Goal: Task Accomplishment & Management: Manage account settings

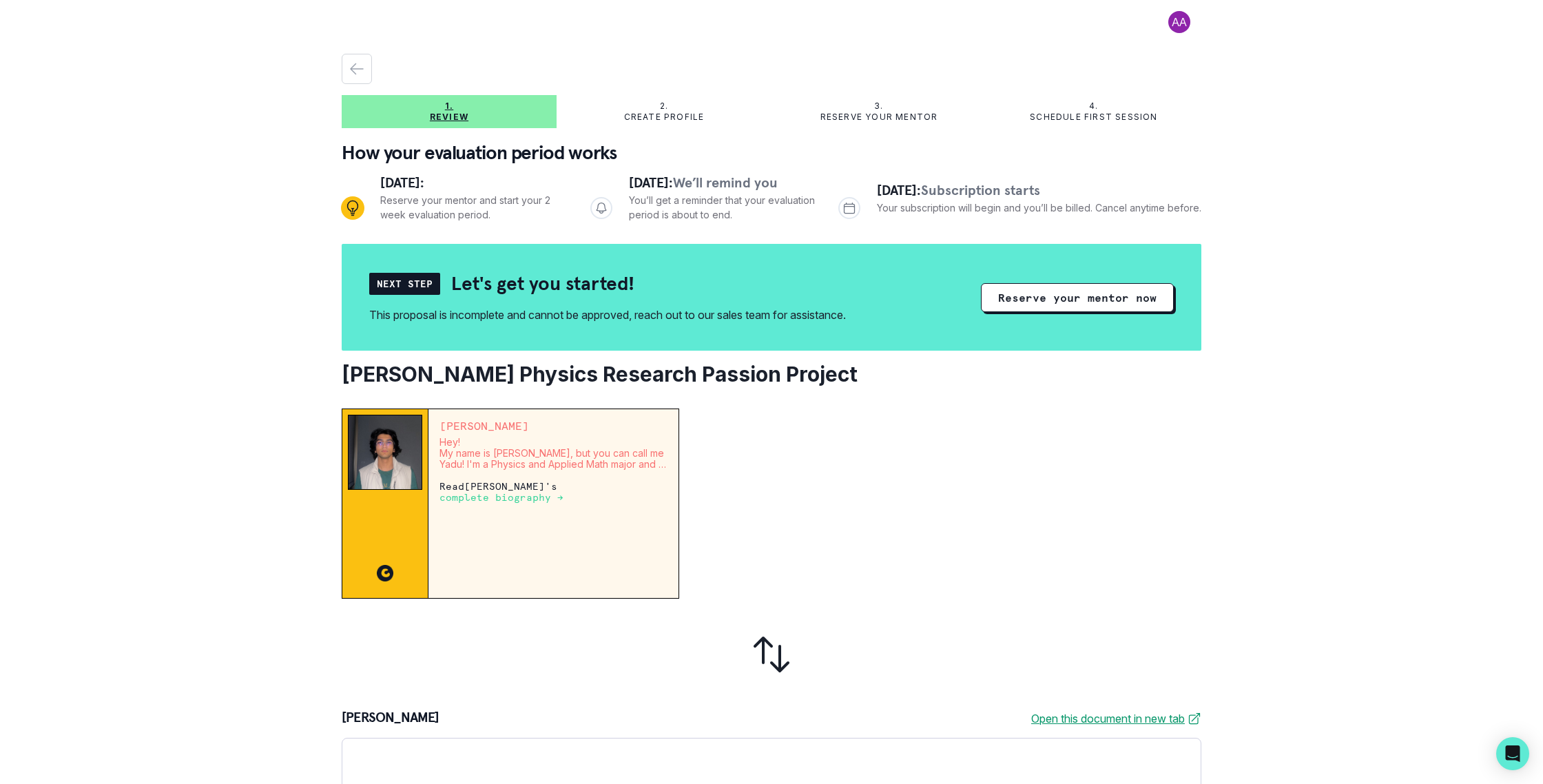
click at [701, 129] on div "1. Review 2. Create profile 3. Reserve your mentor 4. Schedule first session Ho…" at bounding box center [771, 618] width 860 height 1127
click at [1046, 94] on div "1. Review 2. Create profile 3. Reserve your mentor 4. Schedule first session Ho…" at bounding box center [771, 618] width 860 height 1127
click at [1069, 110] on div "4. Schedule first session" at bounding box center [1094, 112] width 215 height 22
click at [1171, 9] on div at bounding box center [771, 19] width 860 height 37
click at [1170, 17] on button at bounding box center [1179, 22] width 44 height 22
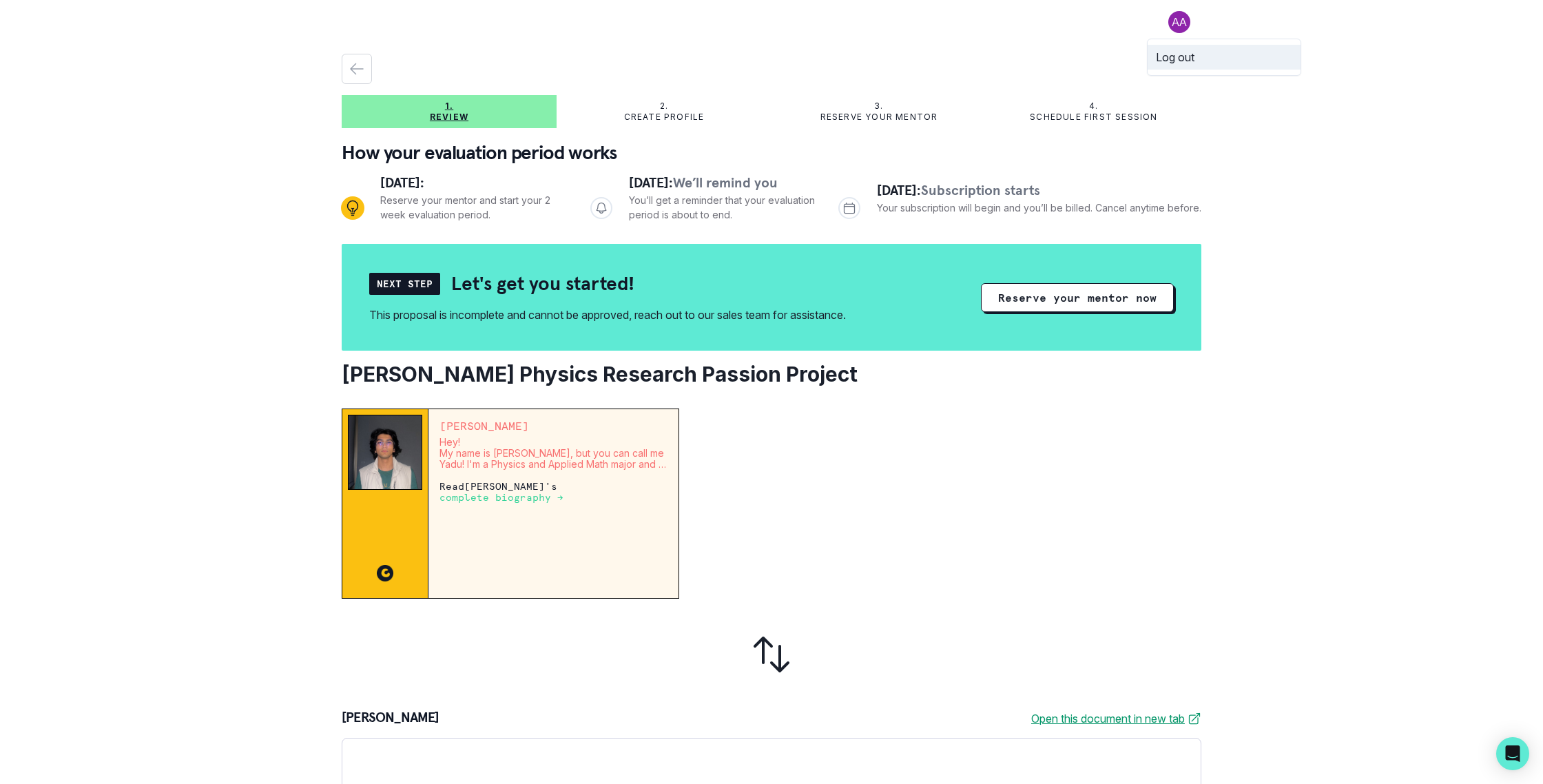
click at [1179, 57] on button "Log out" at bounding box center [1224, 57] width 153 height 24
click at [1086, 293] on button "Login to reserve your mentor" at bounding box center [1060, 298] width 227 height 29
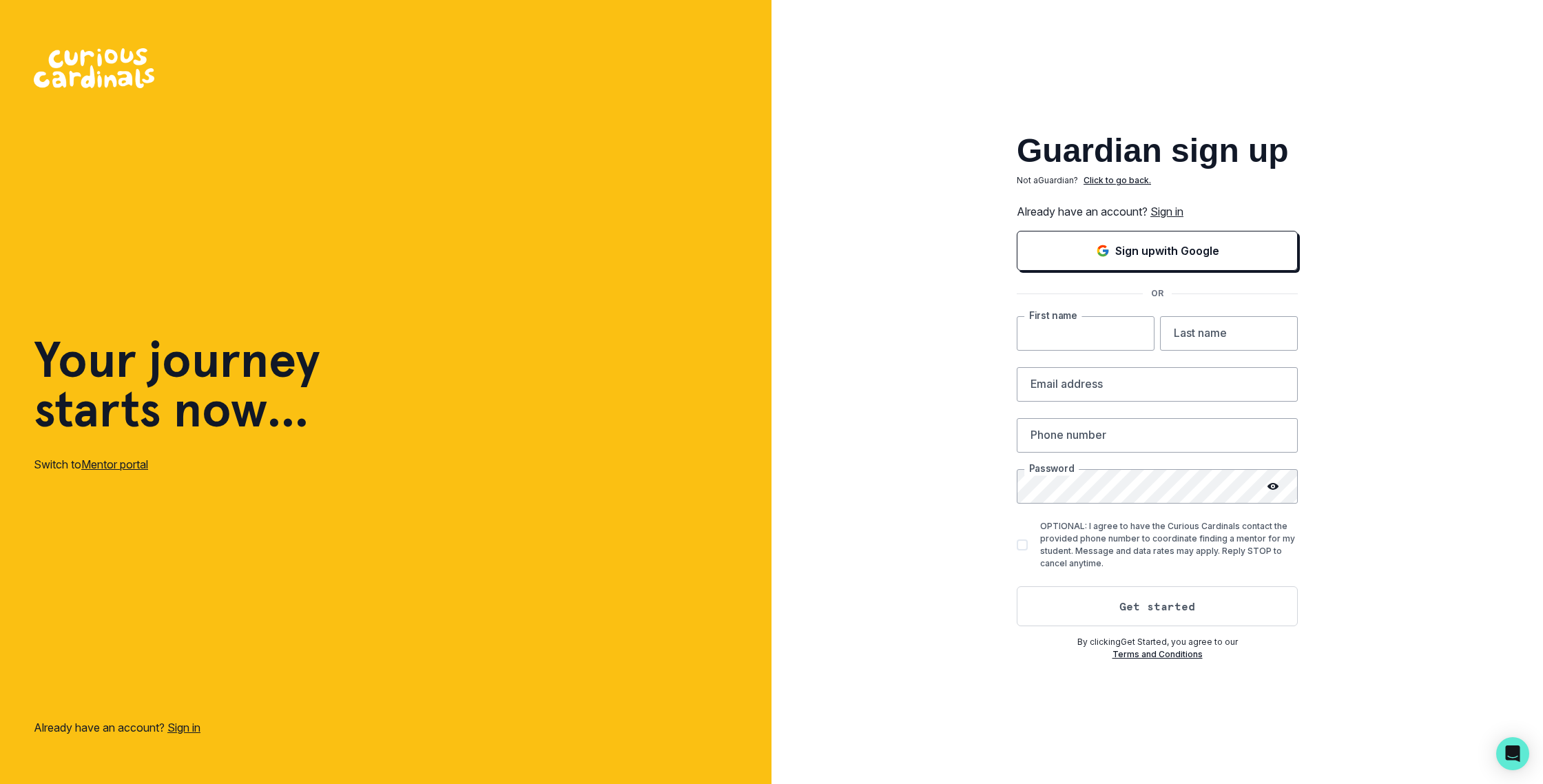
click at [1072, 327] on input "text" at bounding box center [1085, 334] width 138 height 35
click at [908, 229] on div "Guardian sign up Not a Guardian ? Click to go back. Already have an account? Si…" at bounding box center [1157, 392] width 772 height 784
click at [195, 729] on link "Sign in" at bounding box center [184, 727] width 33 height 14
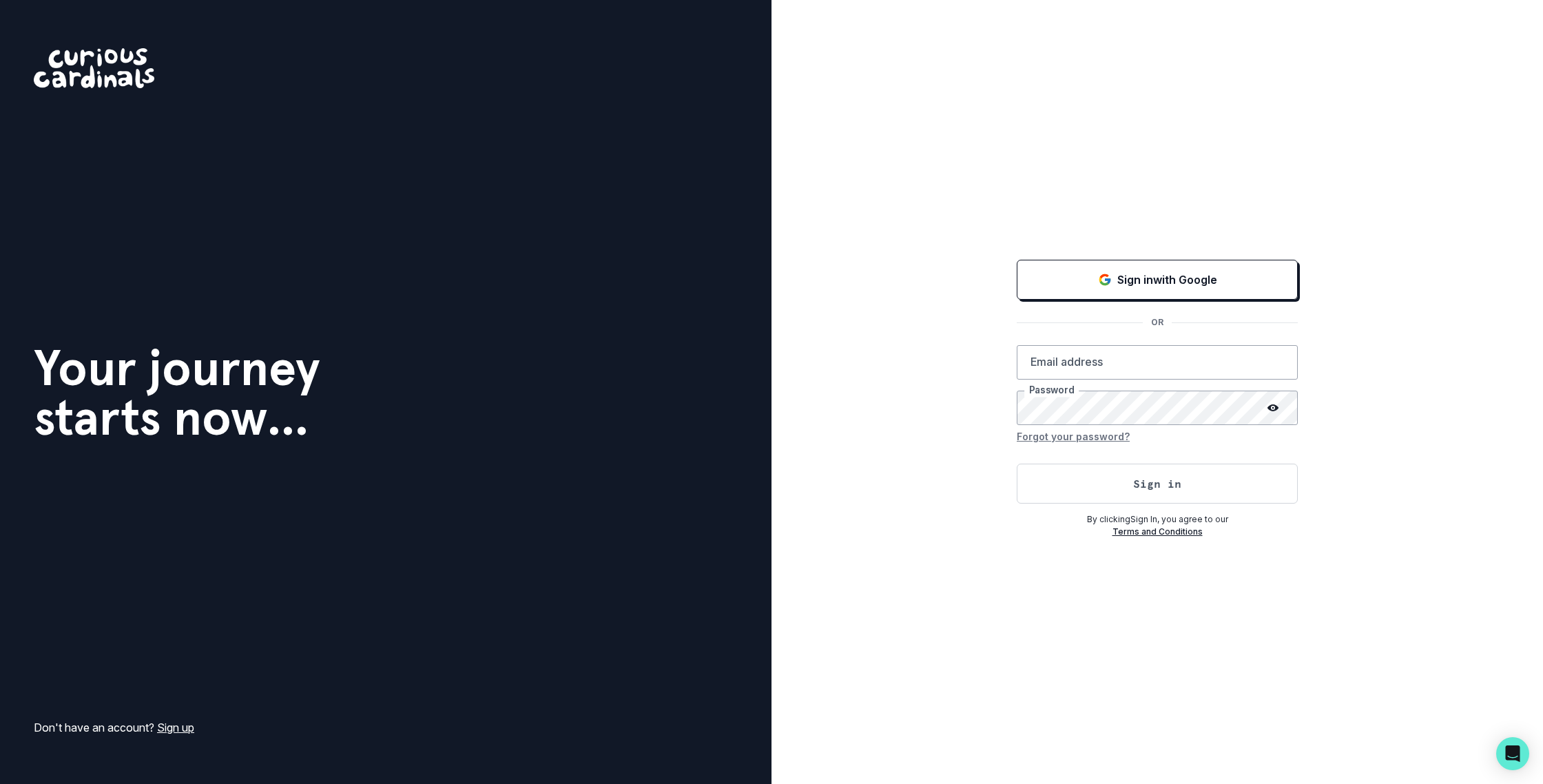
click at [1167, 380] on div "Email address Password" at bounding box center [1157, 385] width 281 height 80
click at [1162, 370] on input "email" at bounding box center [1157, 362] width 281 height 35
type input "[EMAIL_ADDRESS][DOMAIN_NAME]"
click at [1017, 463] on button "Sign in" at bounding box center [1157, 483] width 281 height 40
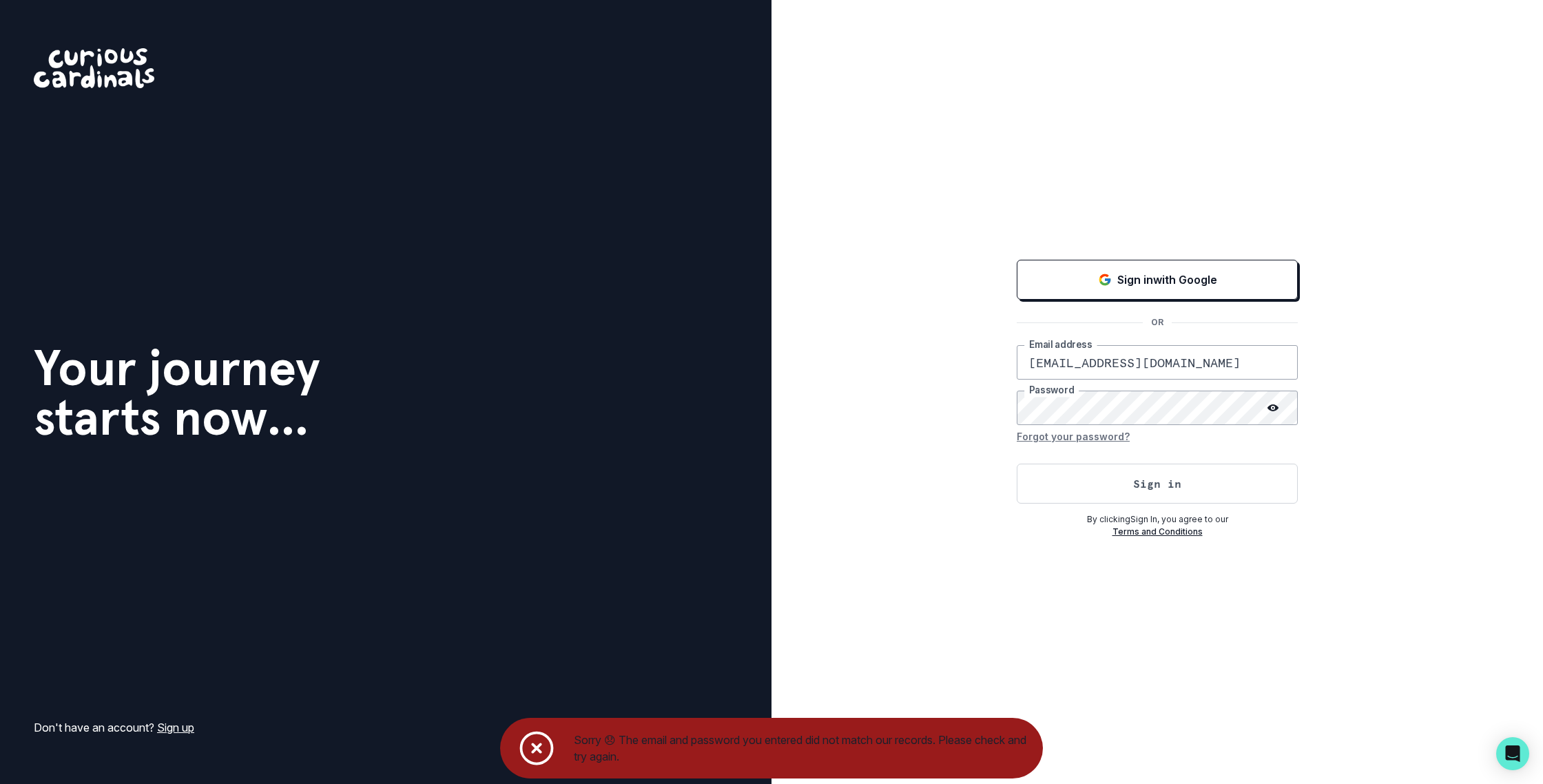
click at [729, 381] on div "Your journey starts now... Don't have an account? Sign up Sign in with Google O…" at bounding box center [771, 392] width 1543 height 784
click at [1017, 463] on button "Sign in" at bounding box center [1157, 483] width 281 height 40
drag, startPoint x: 1191, startPoint y: 369, endPoint x: 789, endPoint y: 337, distance: 403.3
click at [663, 363] on div "Your journey starts now... Don't have an account? Sign up Sign in with Google O…" at bounding box center [771, 392] width 1543 height 784
click at [1073, 275] on div "Sign in with Google" at bounding box center [1157, 280] width 246 height 17
